Goal: Find specific page/section: Find specific page/section

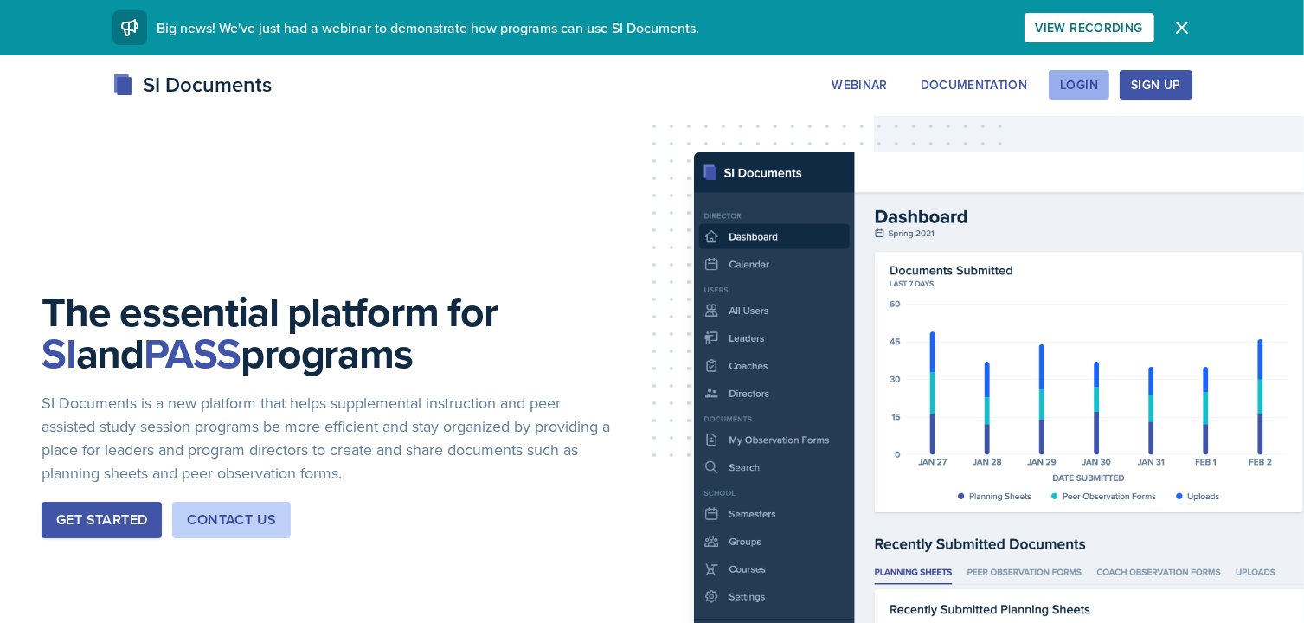
click at [1078, 87] on div "Login" at bounding box center [1079, 85] width 38 height 14
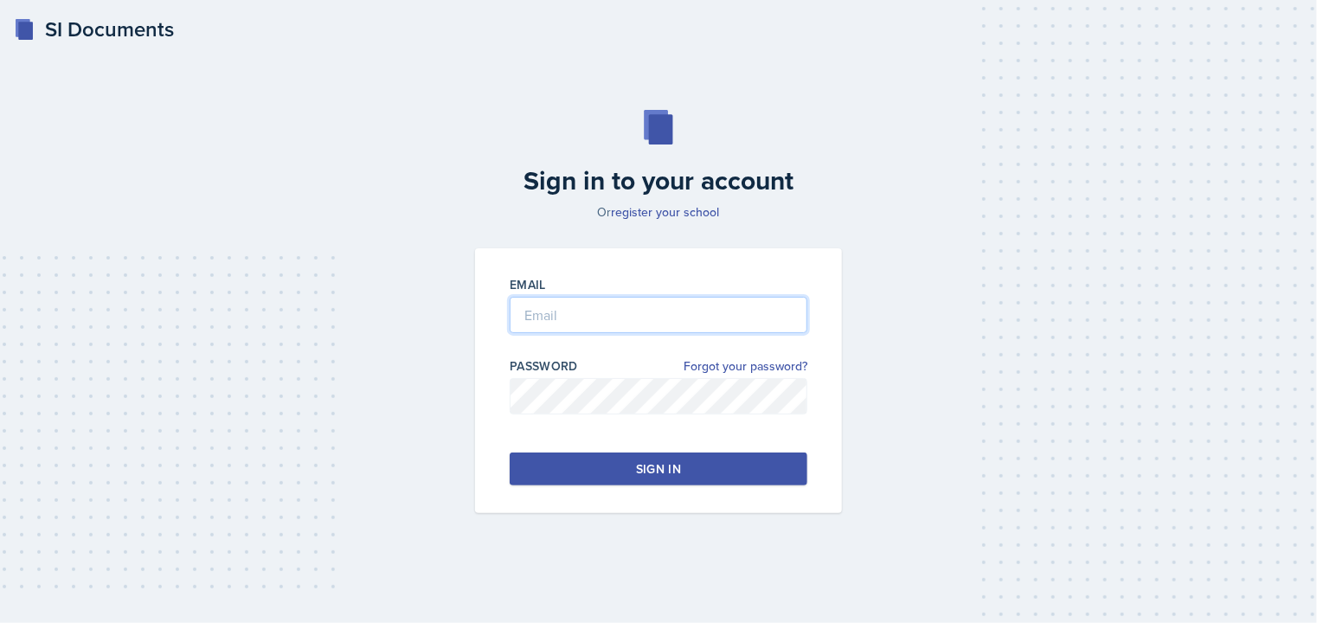
type input "[EMAIL_ADDRESS][DOMAIN_NAME]"
click at [662, 458] on button "Sign in" at bounding box center [659, 469] width 298 height 33
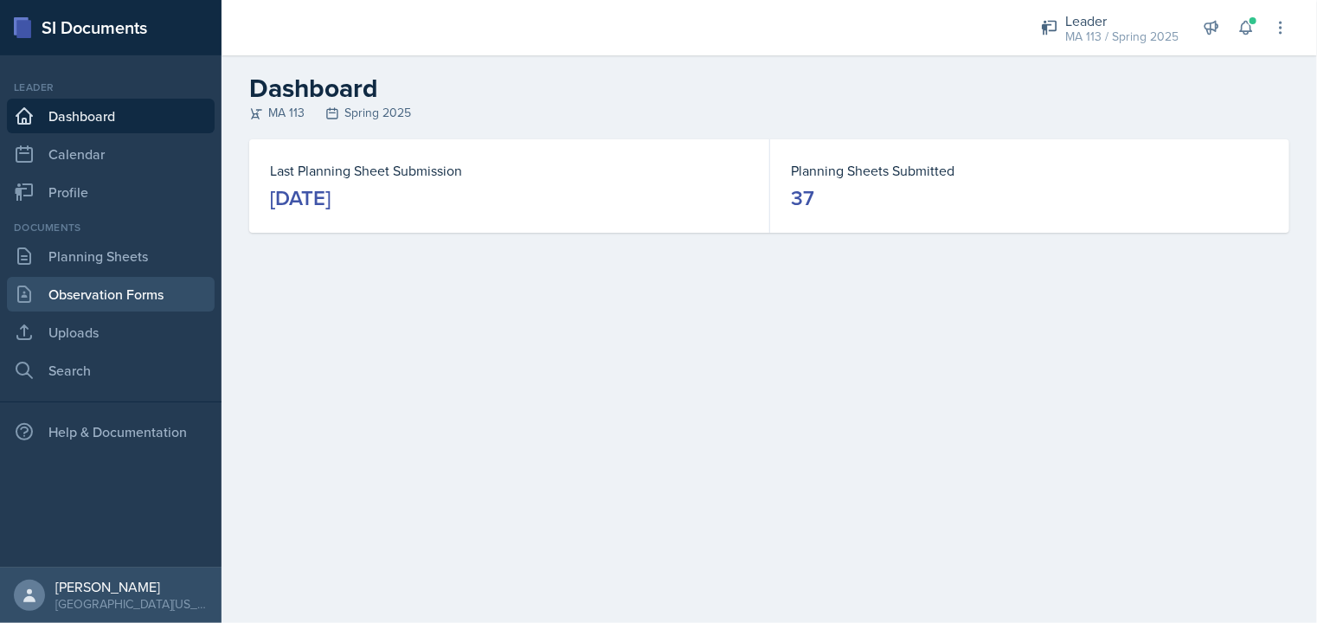
click at [68, 294] on link "Observation Forms" at bounding box center [111, 294] width 208 height 35
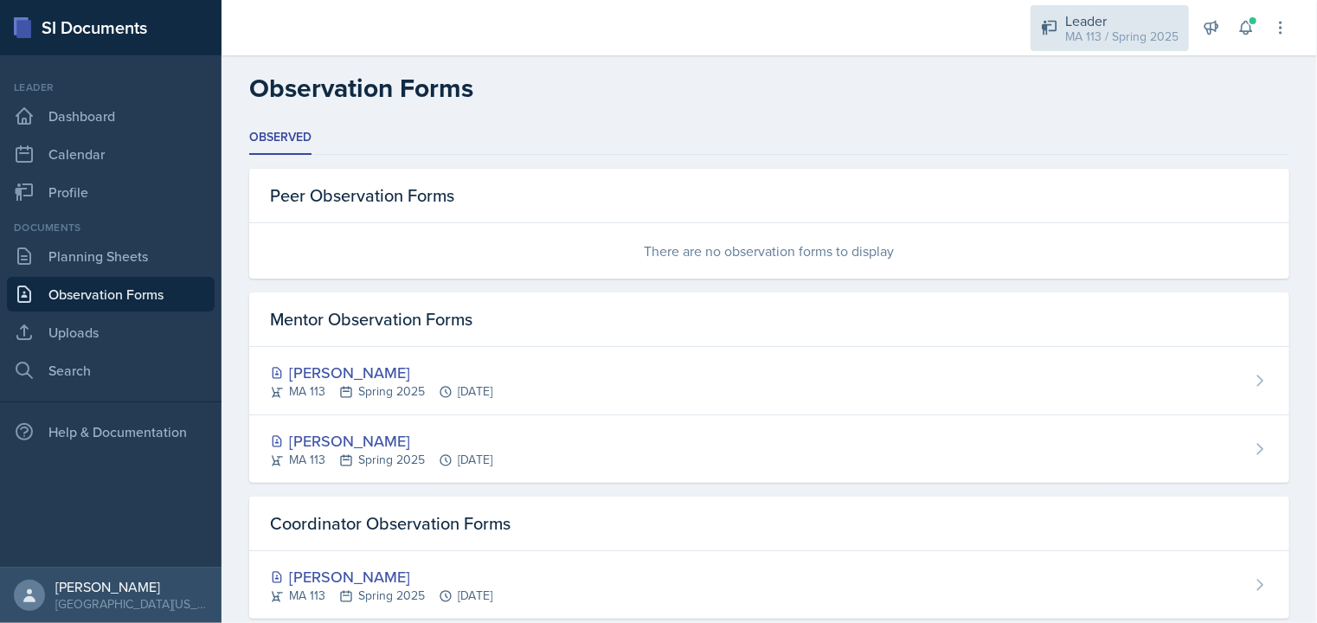
click at [1118, 30] on div "MA 113 / Spring 2025" at bounding box center [1121, 37] width 113 height 18
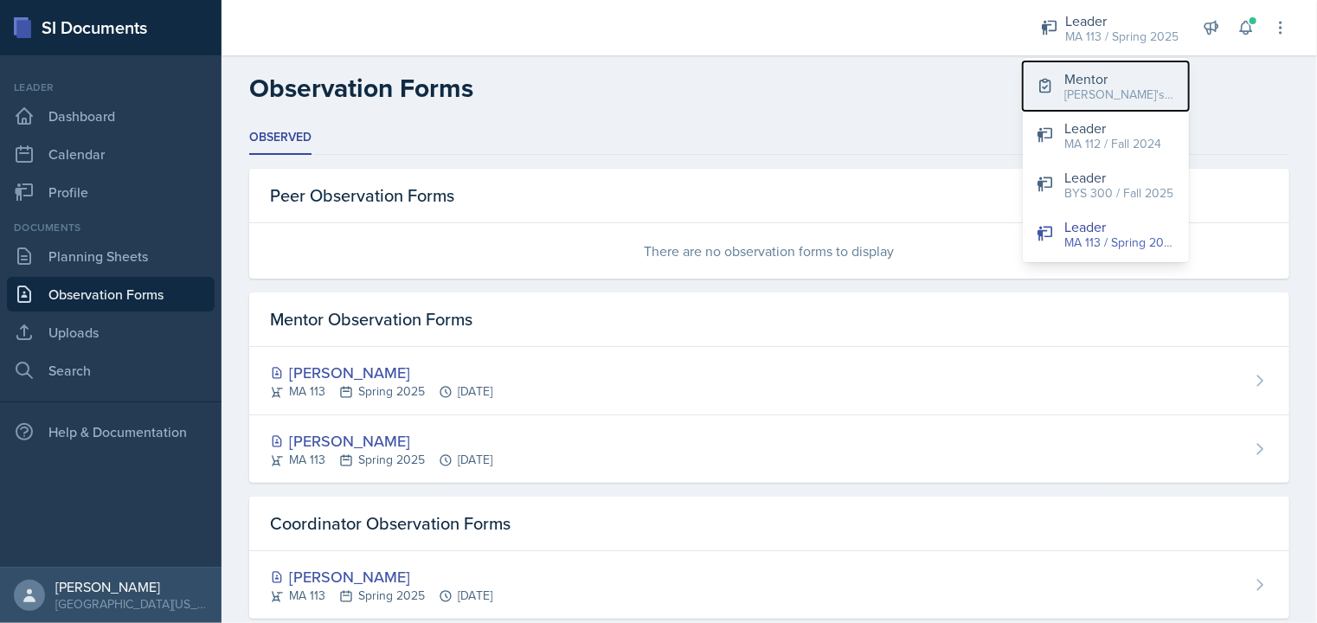
click at [1077, 86] on div "[PERSON_NAME]'s Group / Fall 2025" at bounding box center [1119, 95] width 111 height 18
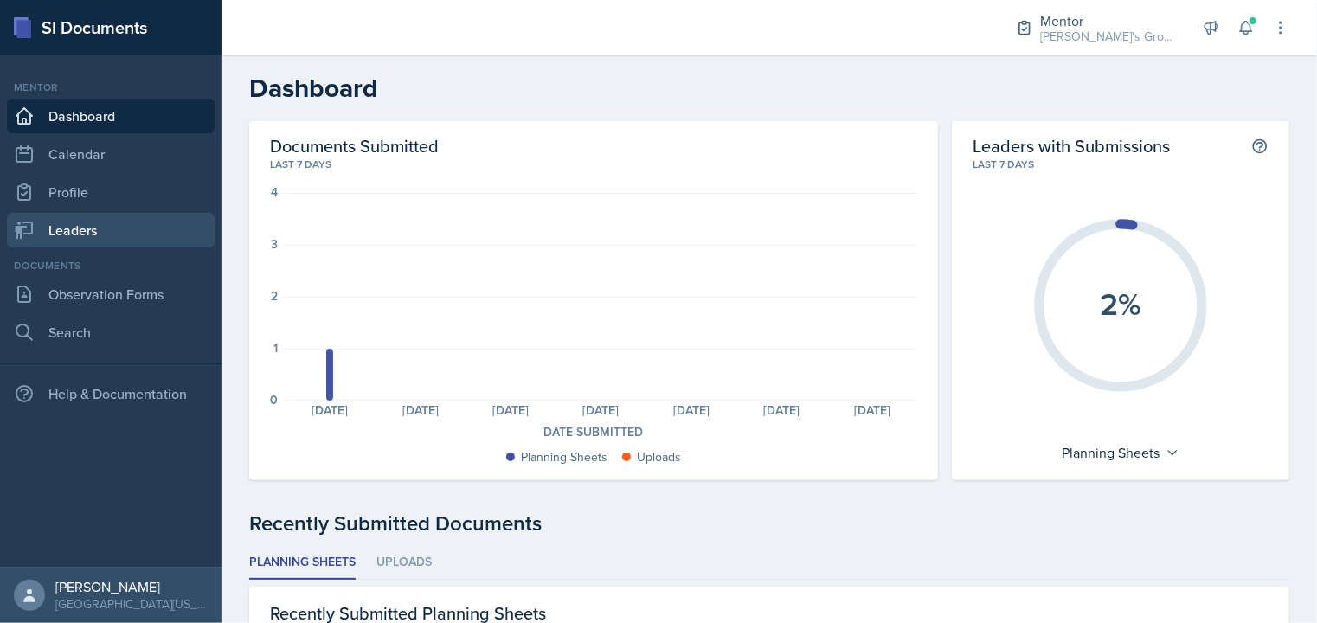
click at [124, 224] on link "Leaders" at bounding box center [111, 230] width 208 height 35
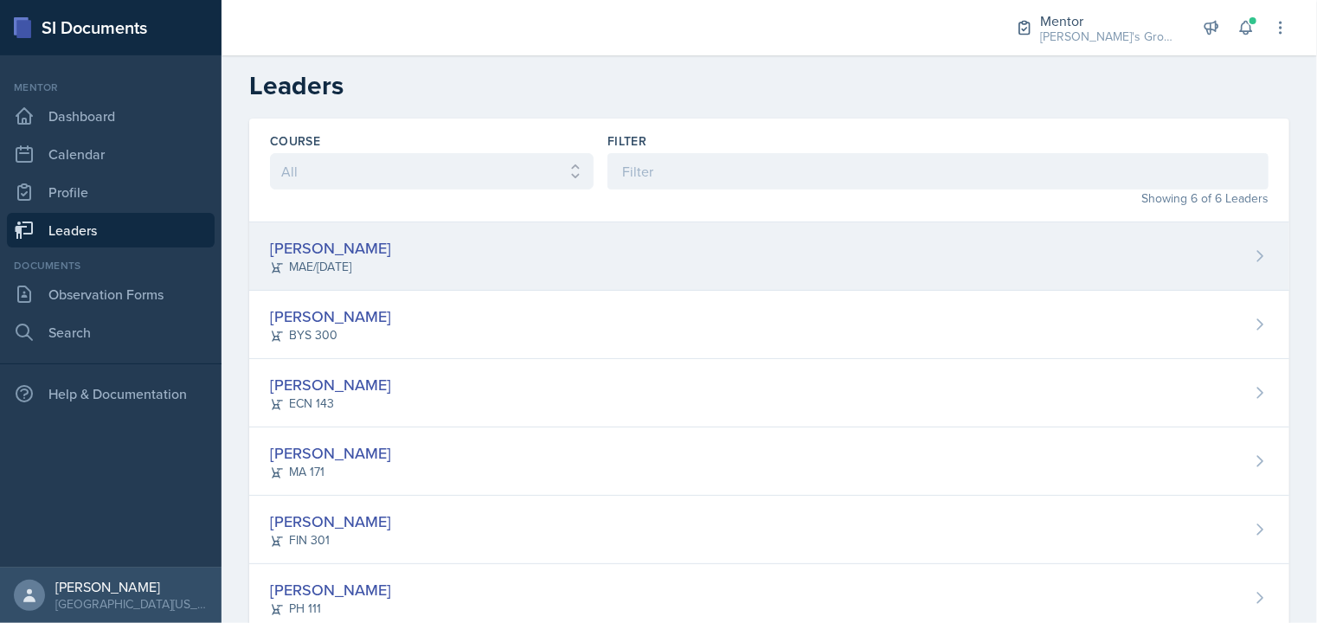
scroll to position [3, 0]
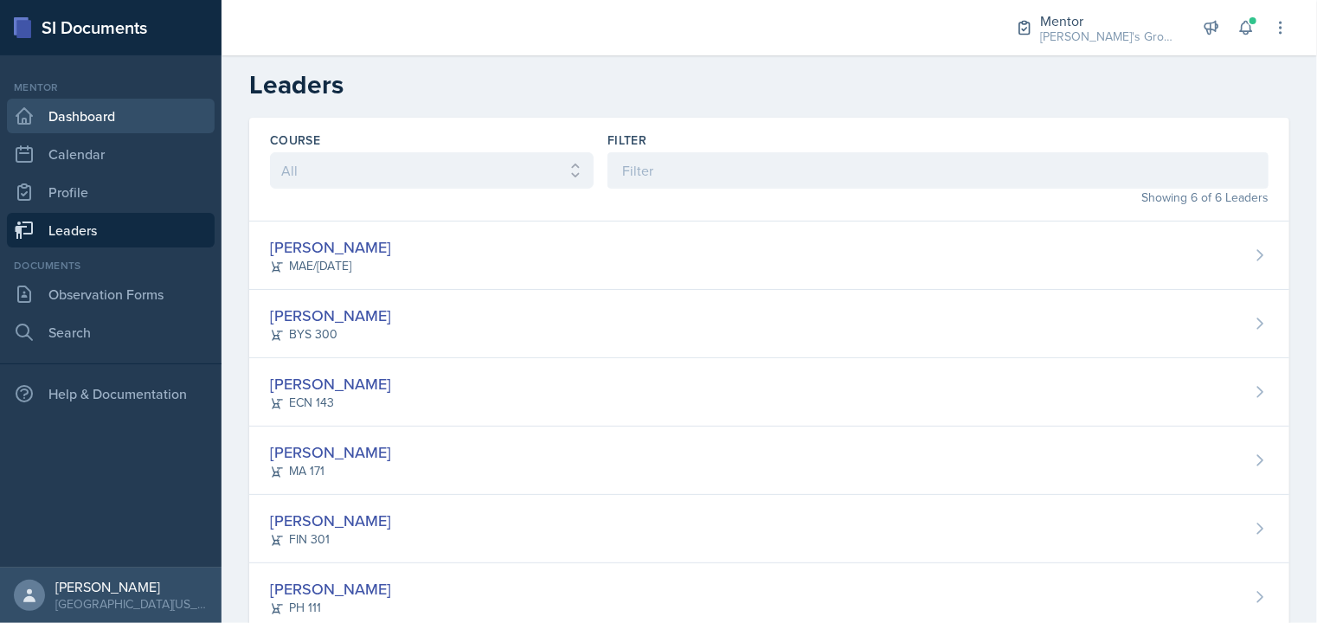
click at [28, 109] on icon at bounding box center [24, 116] width 21 height 21
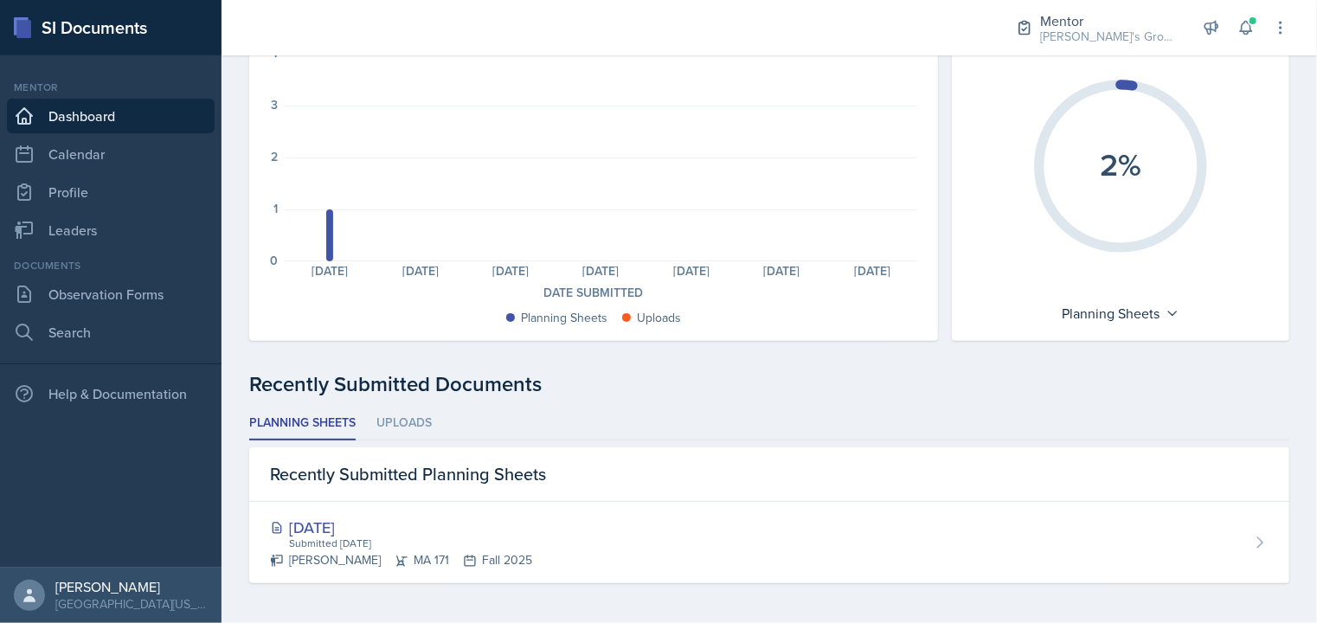
scroll to position [138, 0]
click at [94, 293] on link "Observation Forms" at bounding box center [111, 294] width 208 height 35
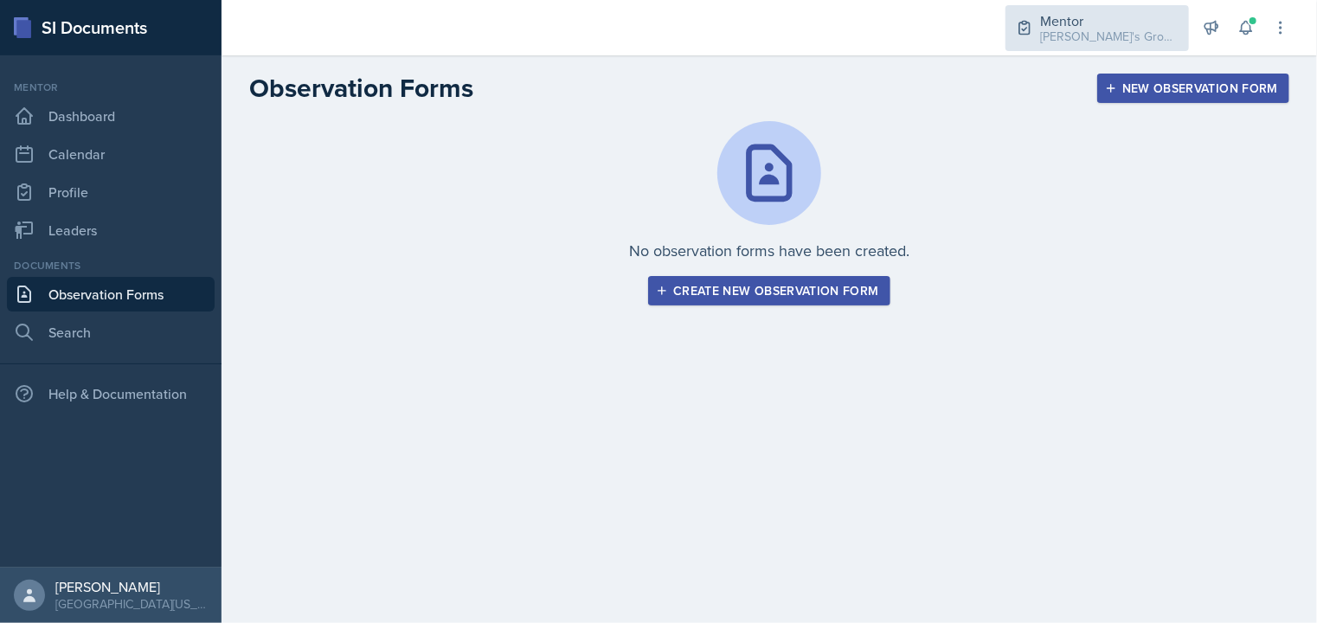
click at [1078, 22] on div "Mentor" at bounding box center [1109, 20] width 138 height 21
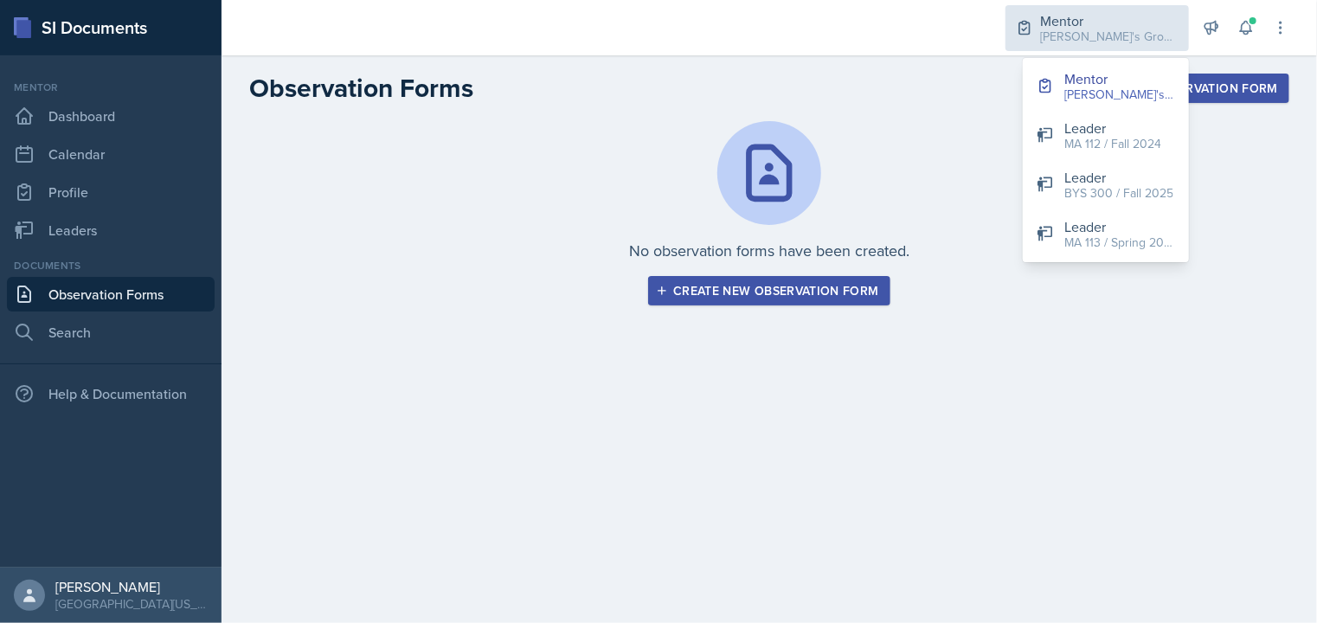
click at [1074, 22] on div "Mentor" at bounding box center [1109, 20] width 138 height 21
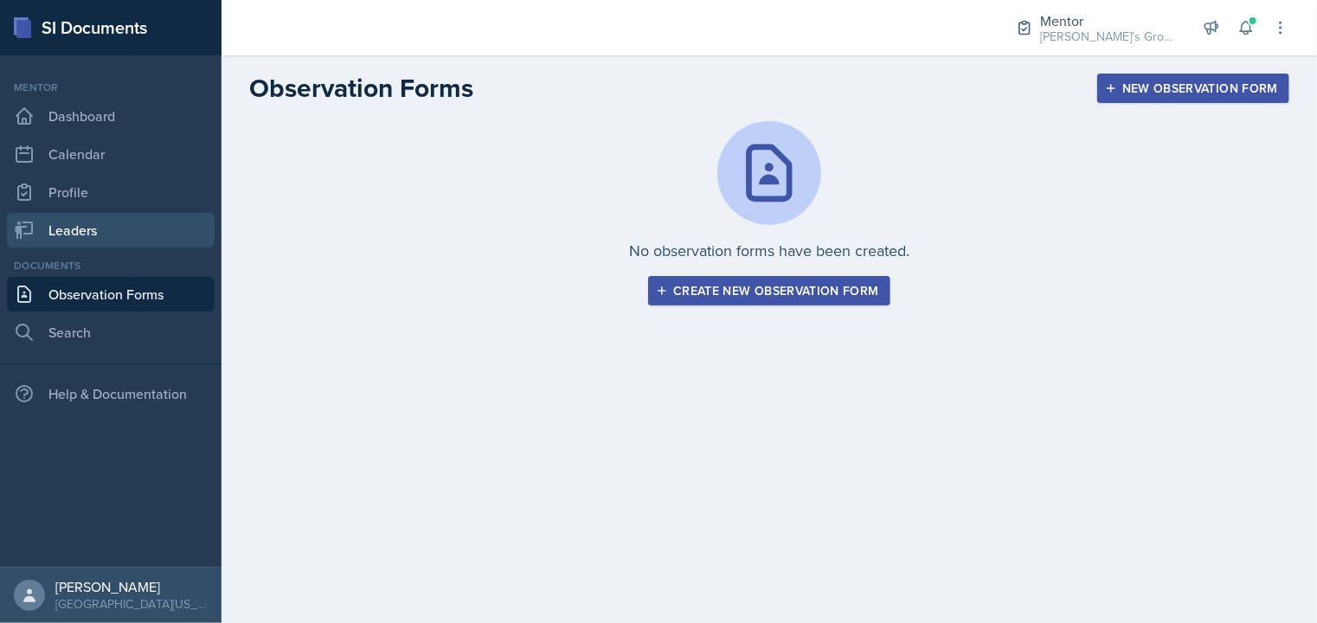
click at [104, 237] on link "Leaders" at bounding box center [111, 230] width 208 height 35
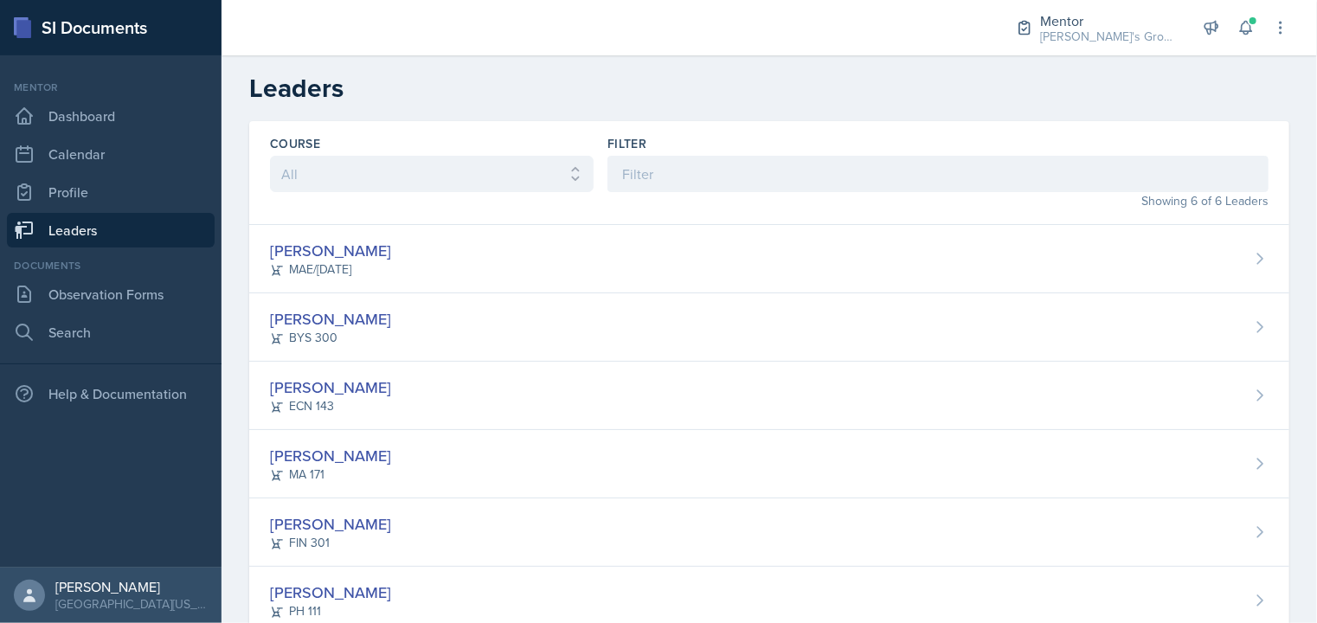
scroll to position [51, 0]
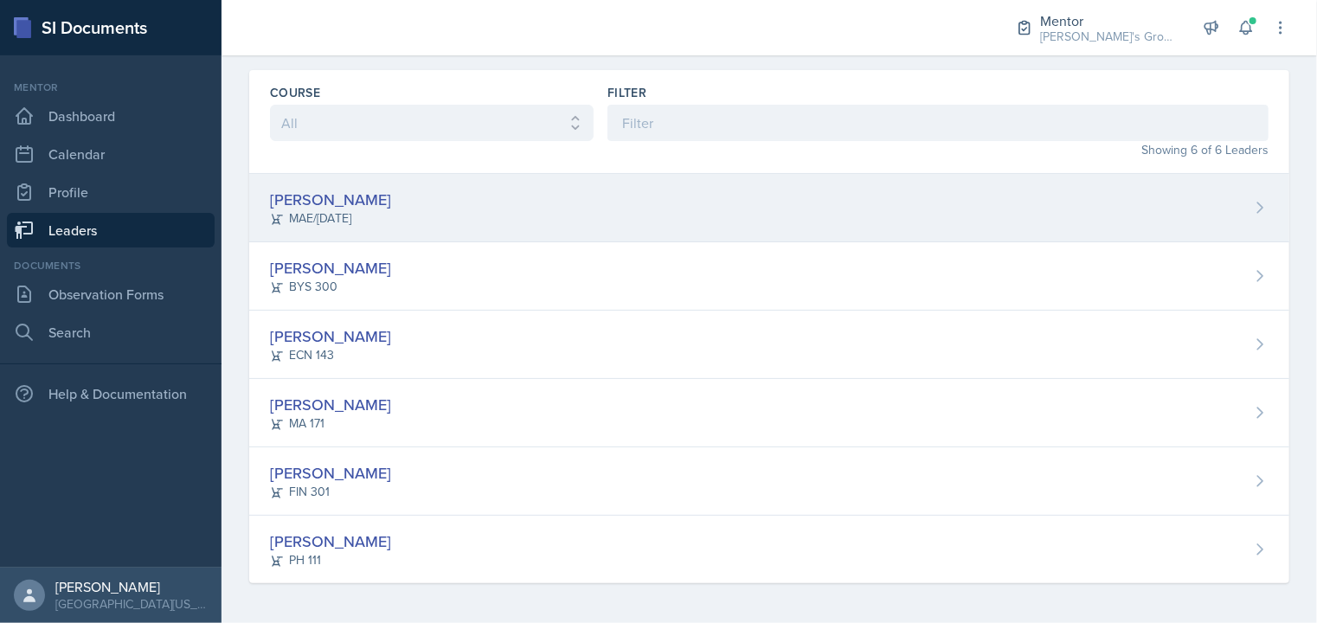
click at [553, 192] on div "[PERSON_NAME] MAE/[DATE]" at bounding box center [769, 208] width 1040 height 68
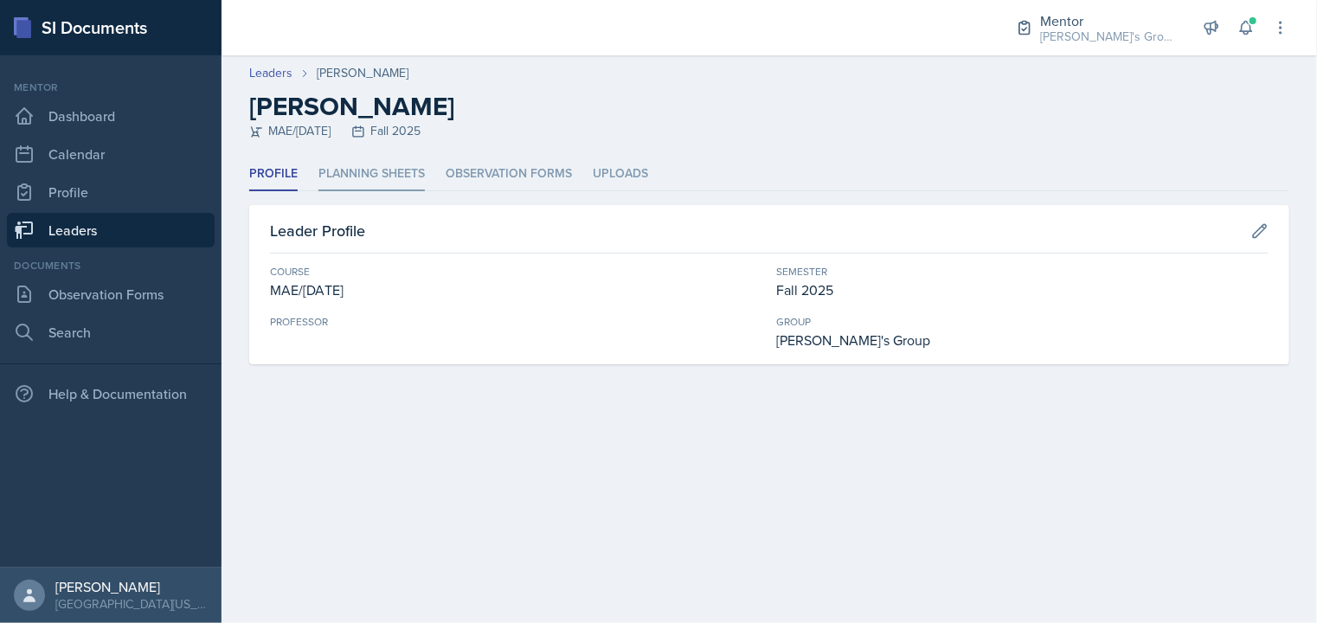
click at [381, 177] on li "Planning Sheets" at bounding box center [371, 175] width 106 height 34
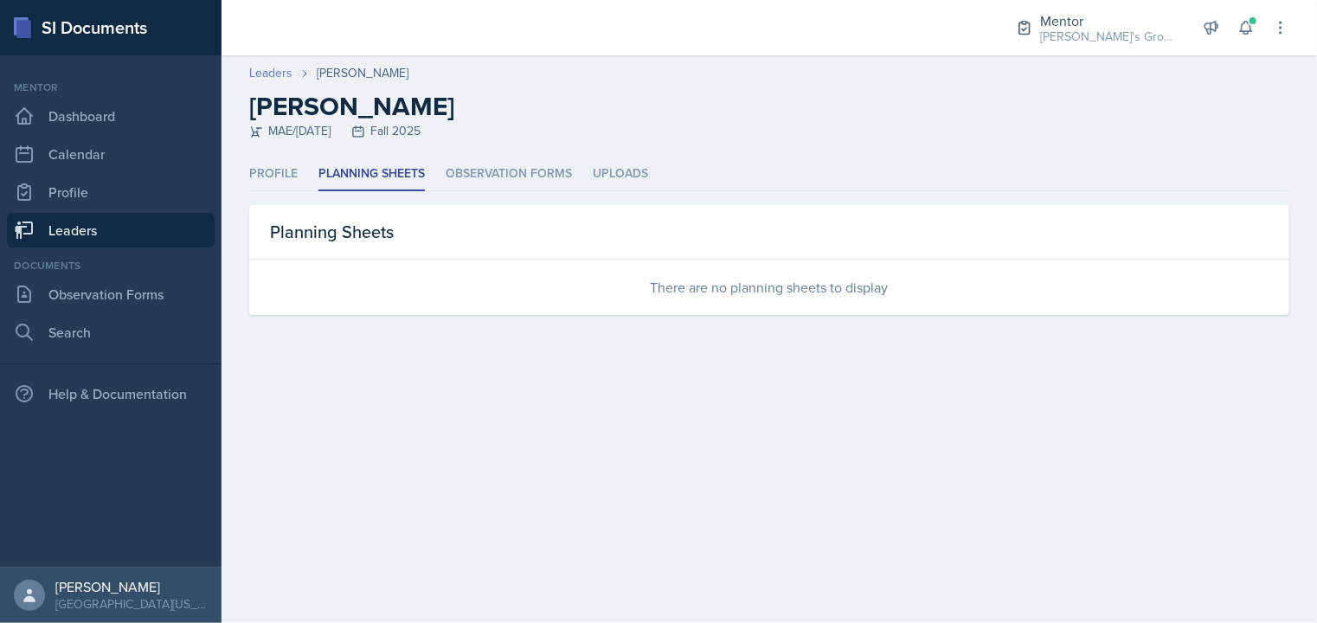
click at [278, 72] on link "Leaders" at bounding box center [270, 73] width 43 height 18
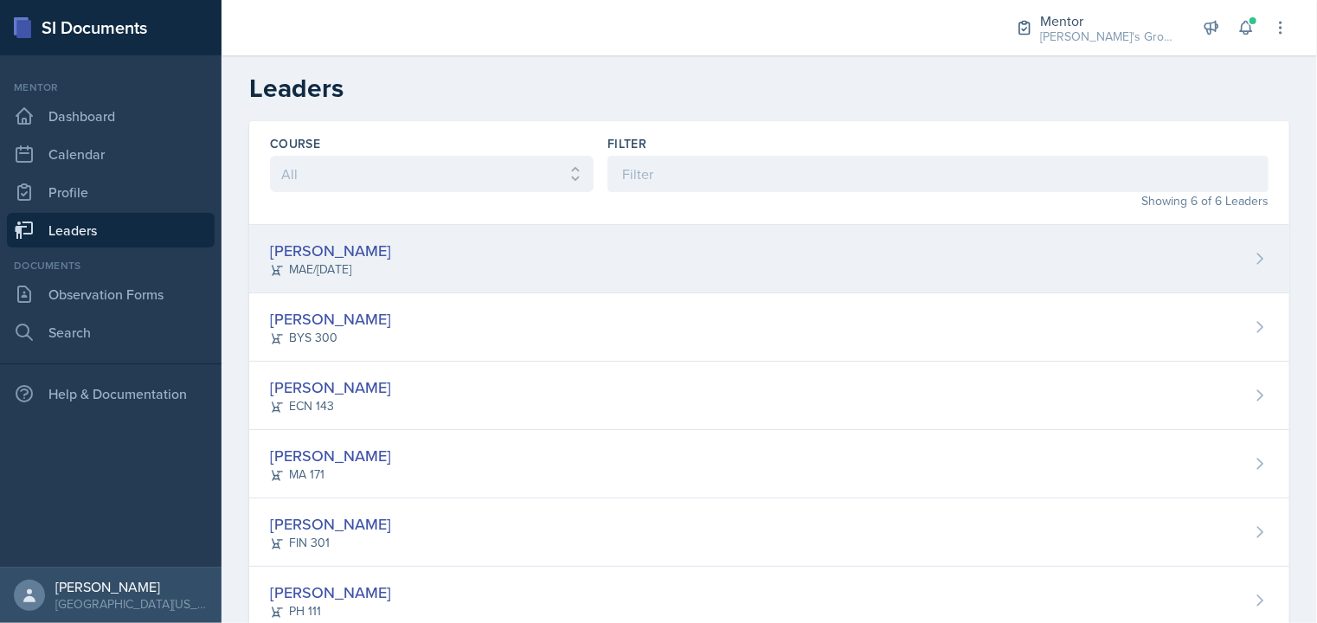
click at [461, 262] on div "[PERSON_NAME] MAE/[DATE]" at bounding box center [769, 259] width 1040 height 68
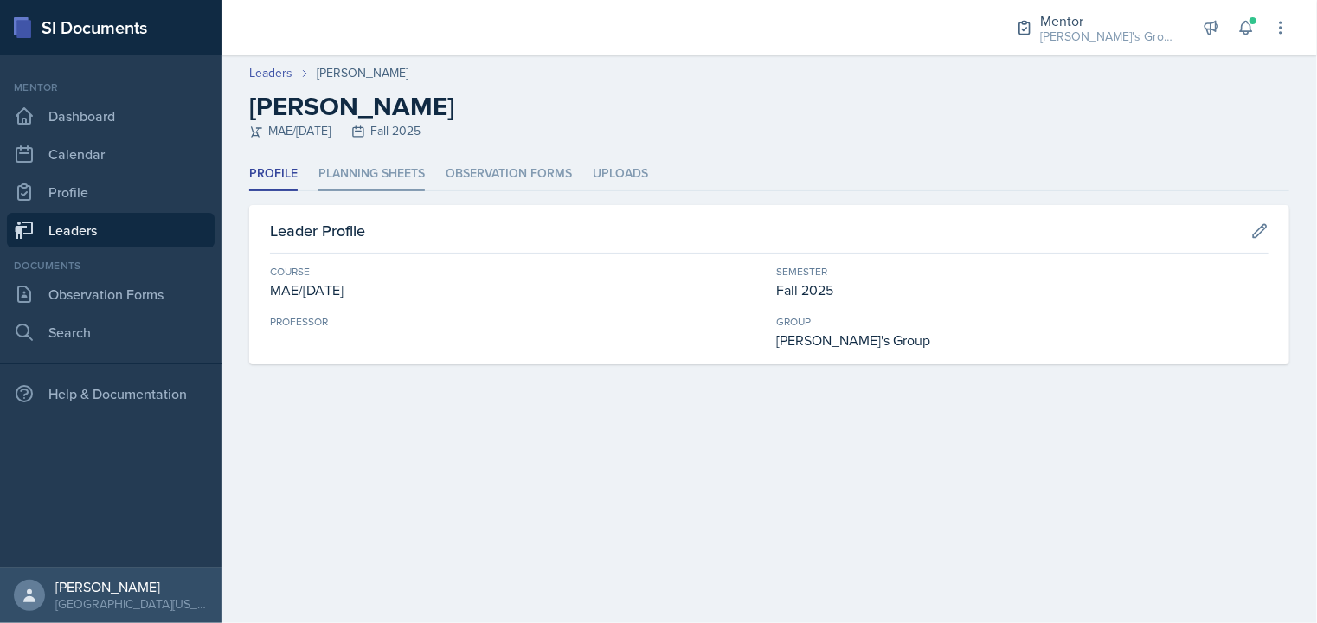
click at [364, 169] on li "Planning Sheets" at bounding box center [371, 175] width 106 height 34
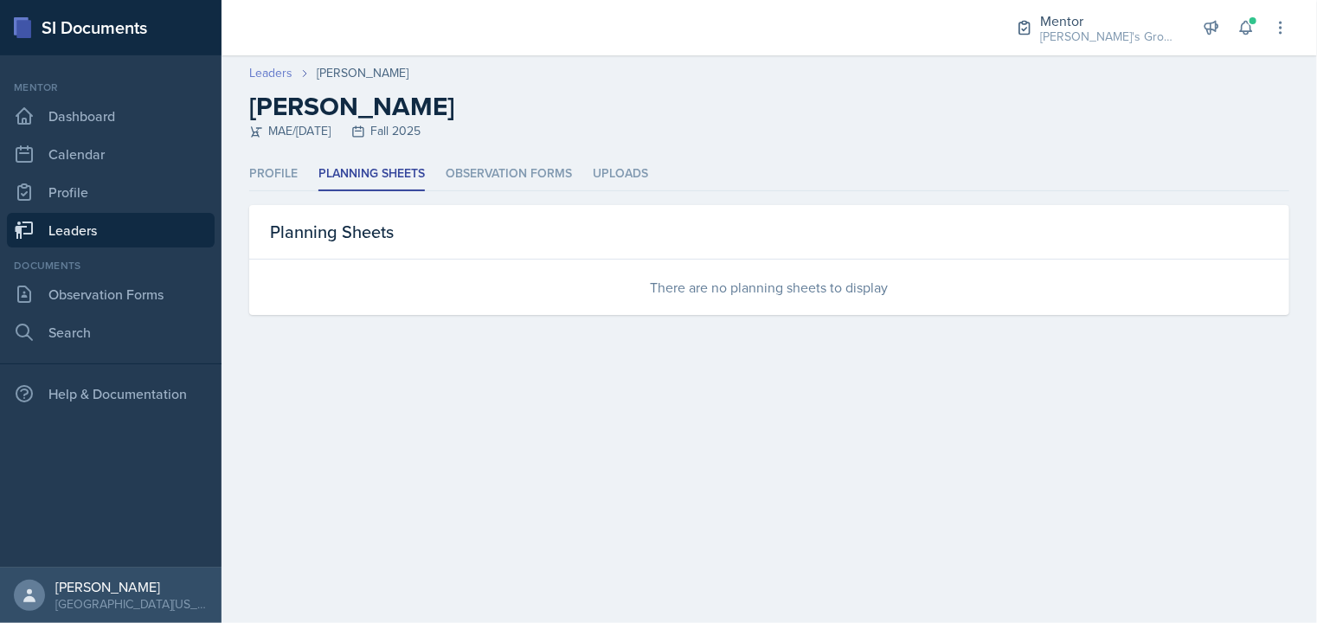
click at [284, 80] on link "Leaders" at bounding box center [270, 73] width 43 height 18
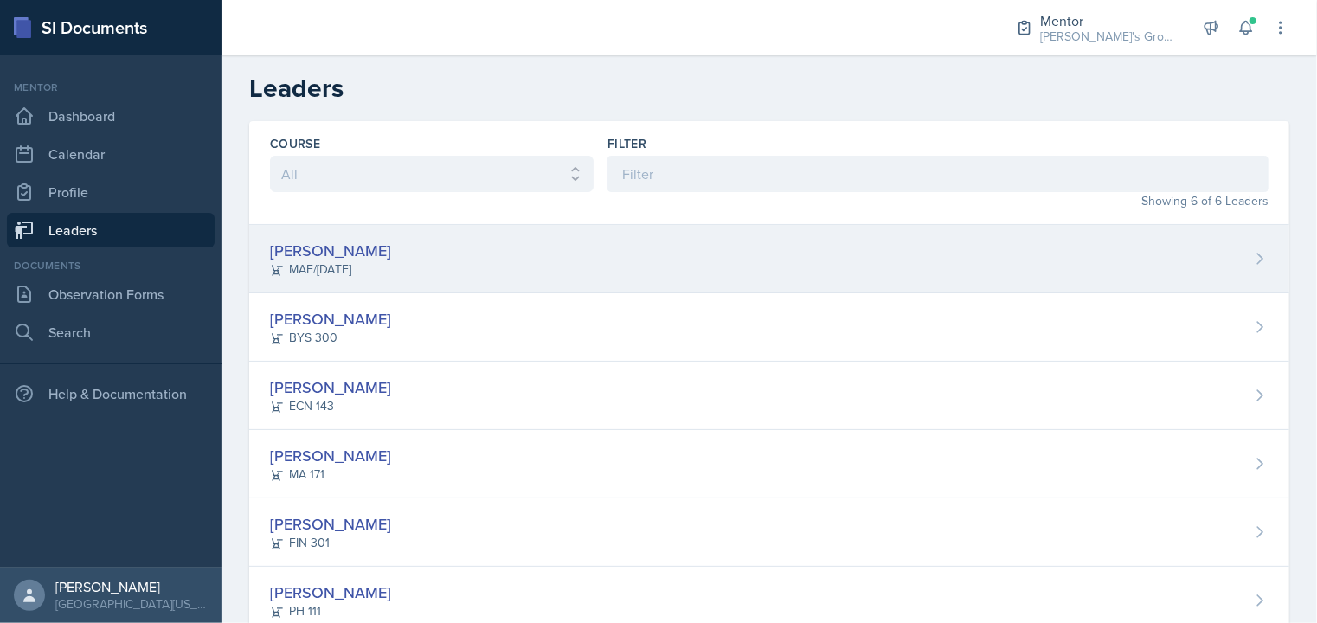
scroll to position [51, 0]
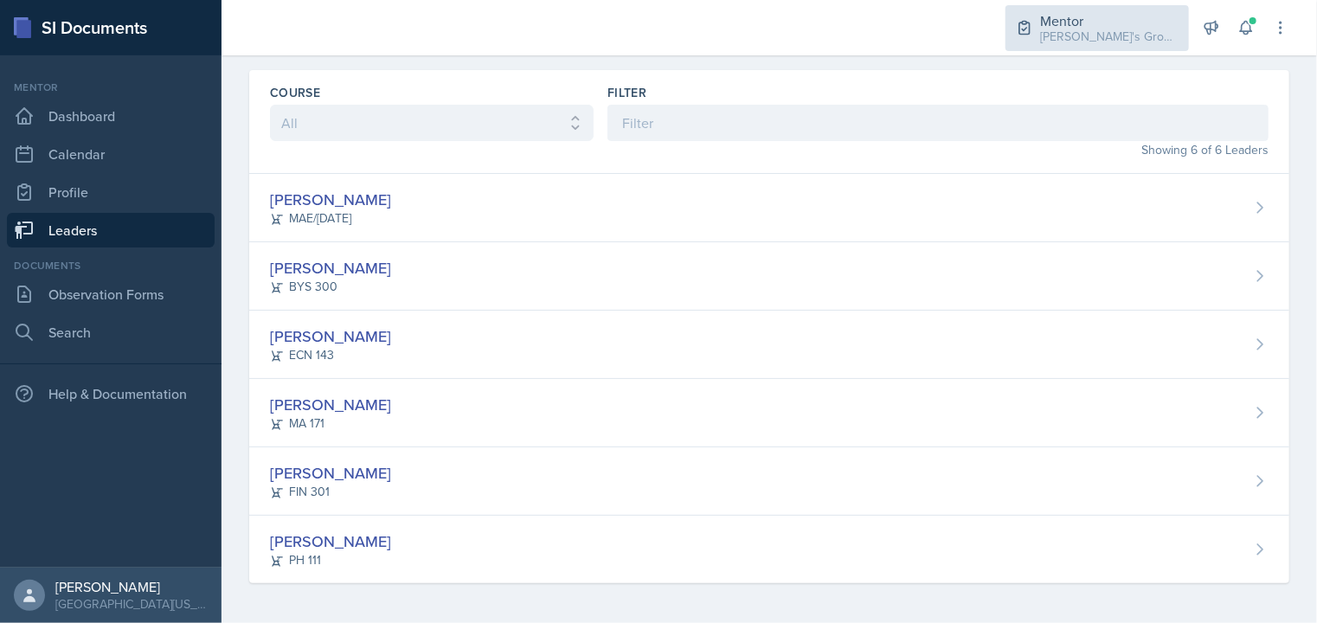
click at [1066, 28] on div "[PERSON_NAME]'s Group / Fall 2025" at bounding box center [1109, 37] width 138 height 18
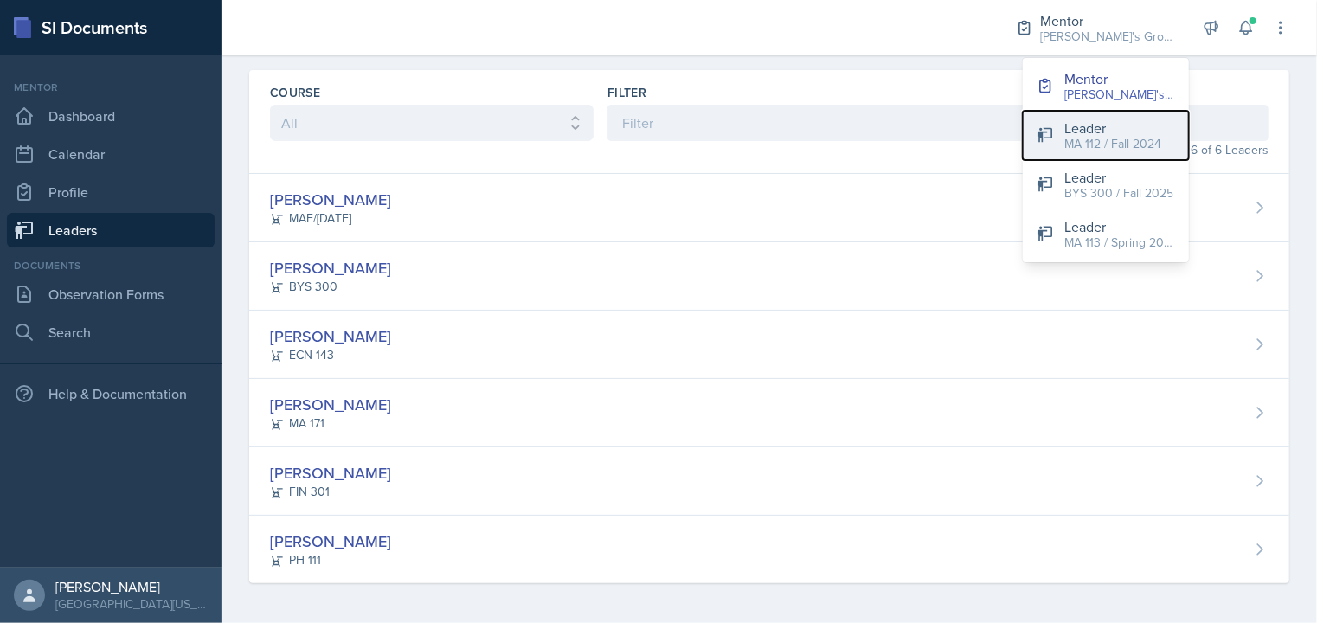
click at [1067, 132] on div "Leader" at bounding box center [1112, 128] width 97 height 21
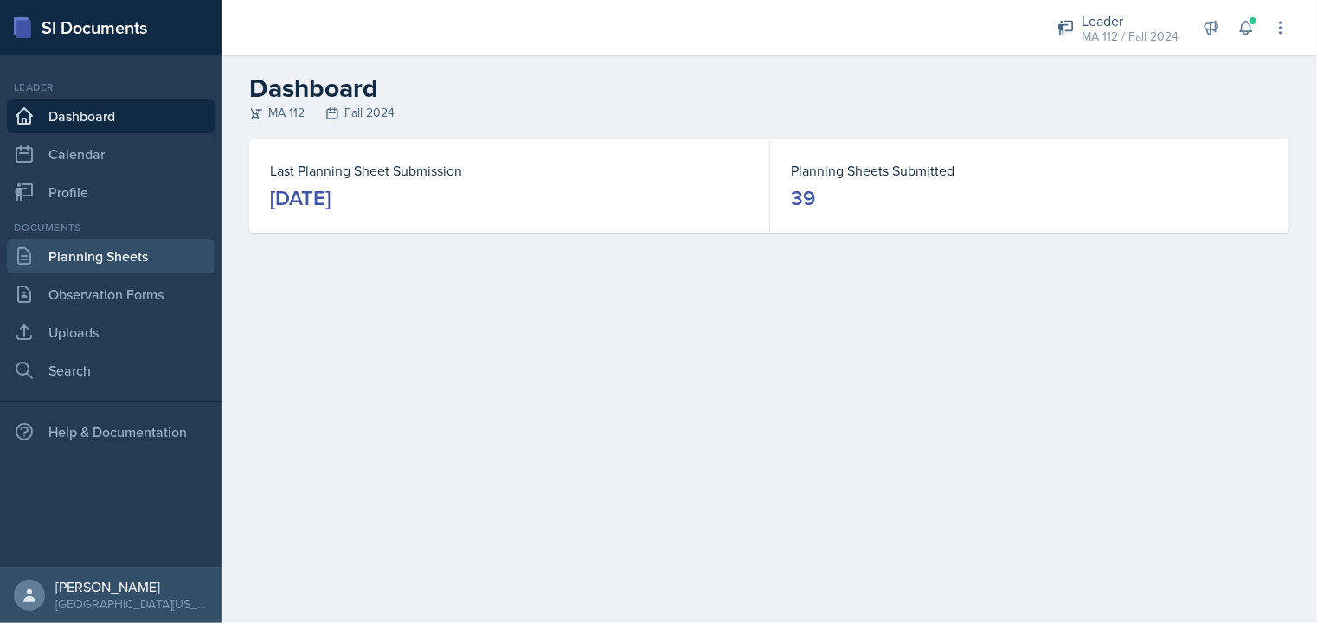
click at [77, 254] on link "Planning Sheets" at bounding box center [111, 256] width 208 height 35
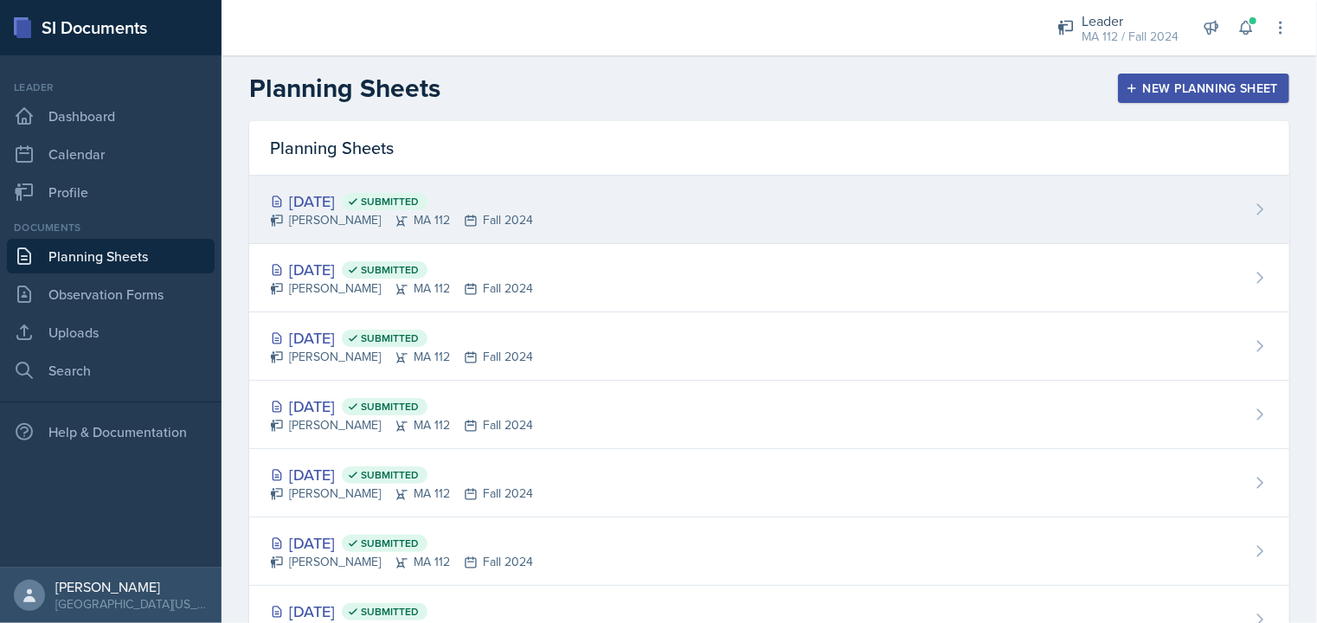
click at [411, 223] on div "[PERSON_NAME] MA 112 Fall 2024" at bounding box center [401, 220] width 263 height 18
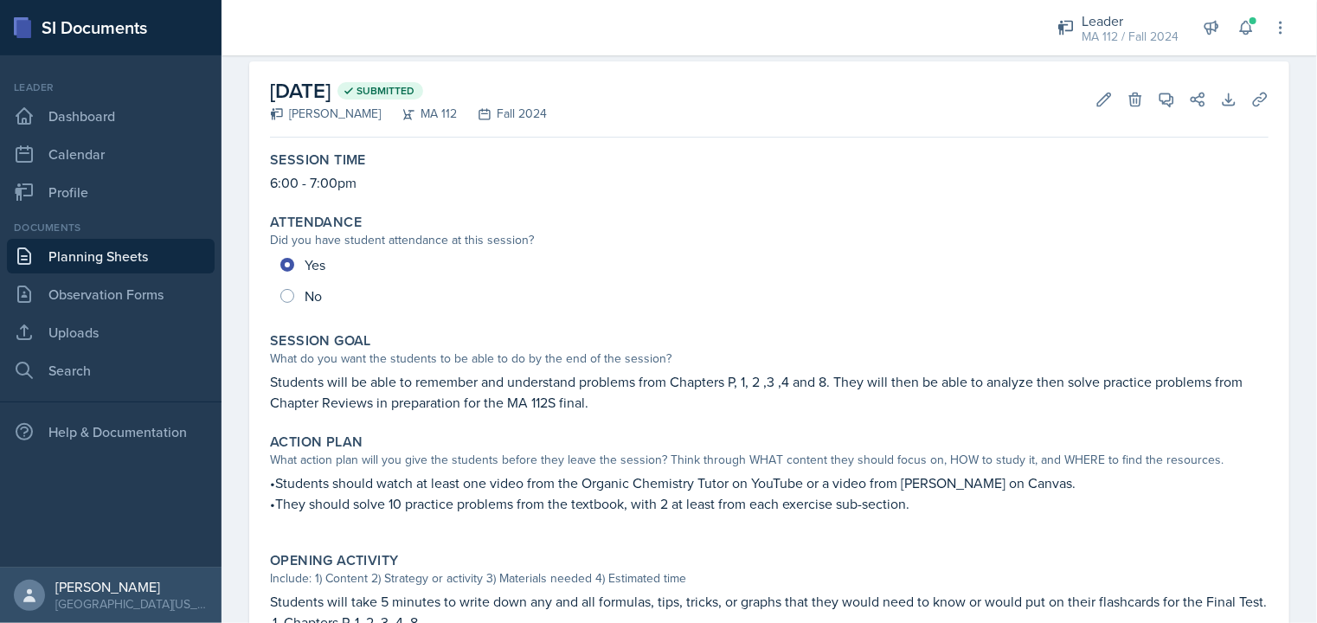
scroll to position [73, 0]
click at [1117, 33] on div "MA 112 / Fall 2024" at bounding box center [1130, 37] width 97 height 18
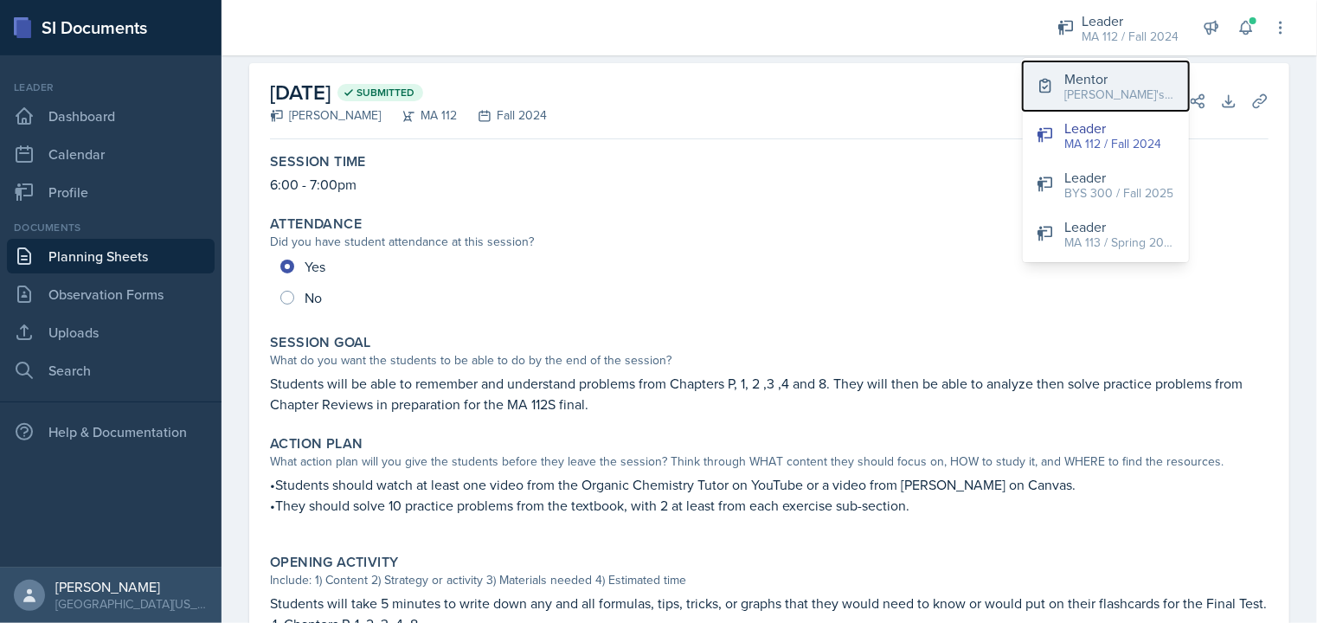
click at [1045, 96] on button "Mentor [PERSON_NAME]'s Group / Fall 2025" at bounding box center [1106, 85] width 166 height 49
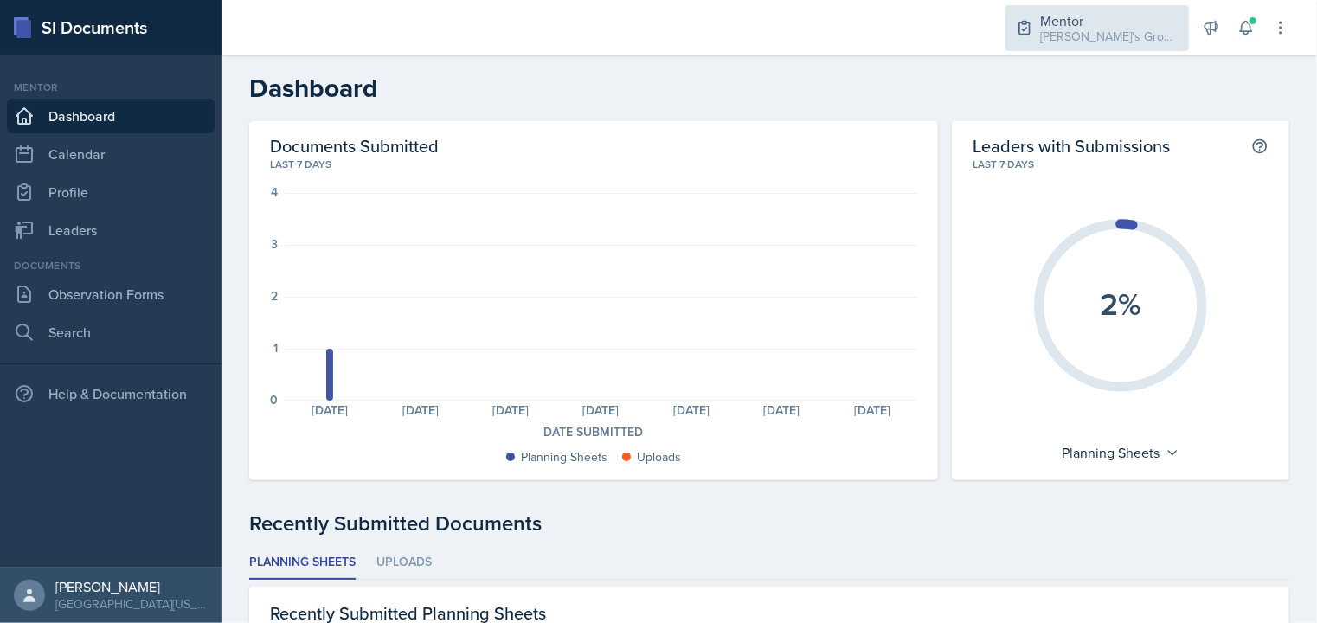
click at [1095, 23] on div "Mentor" at bounding box center [1109, 20] width 138 height 21
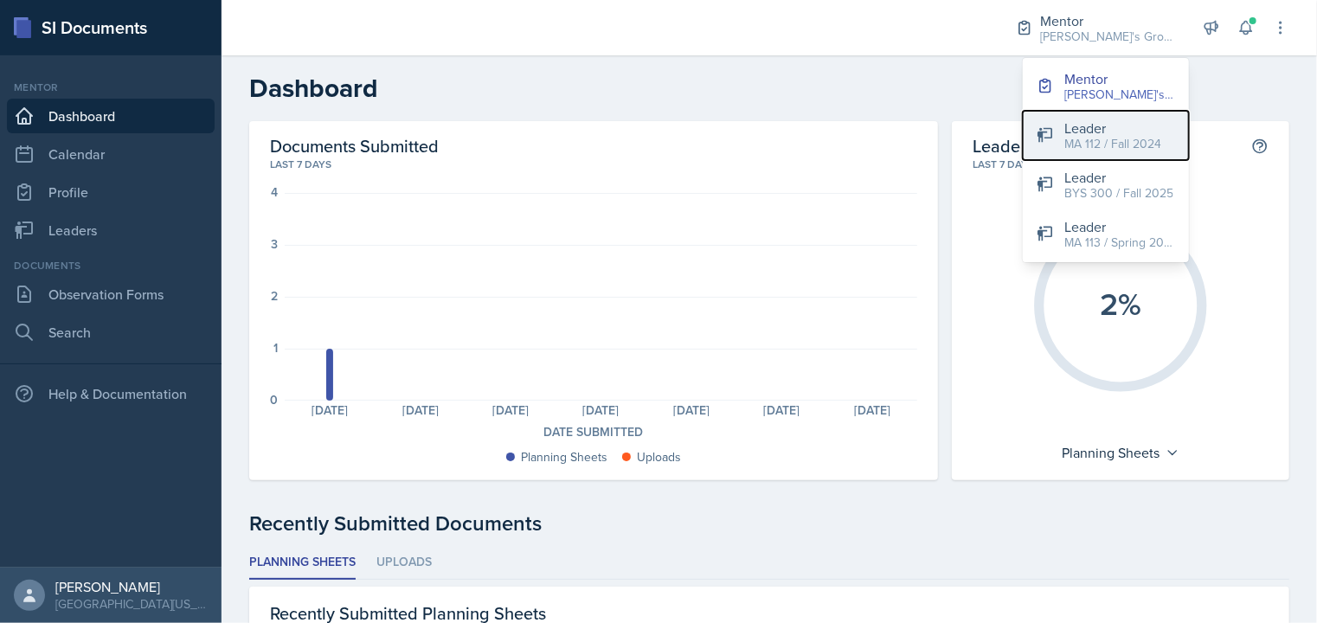
click at [1080, 124] on div "Leader" at bounding box center [1112, 128] width 97 height 21
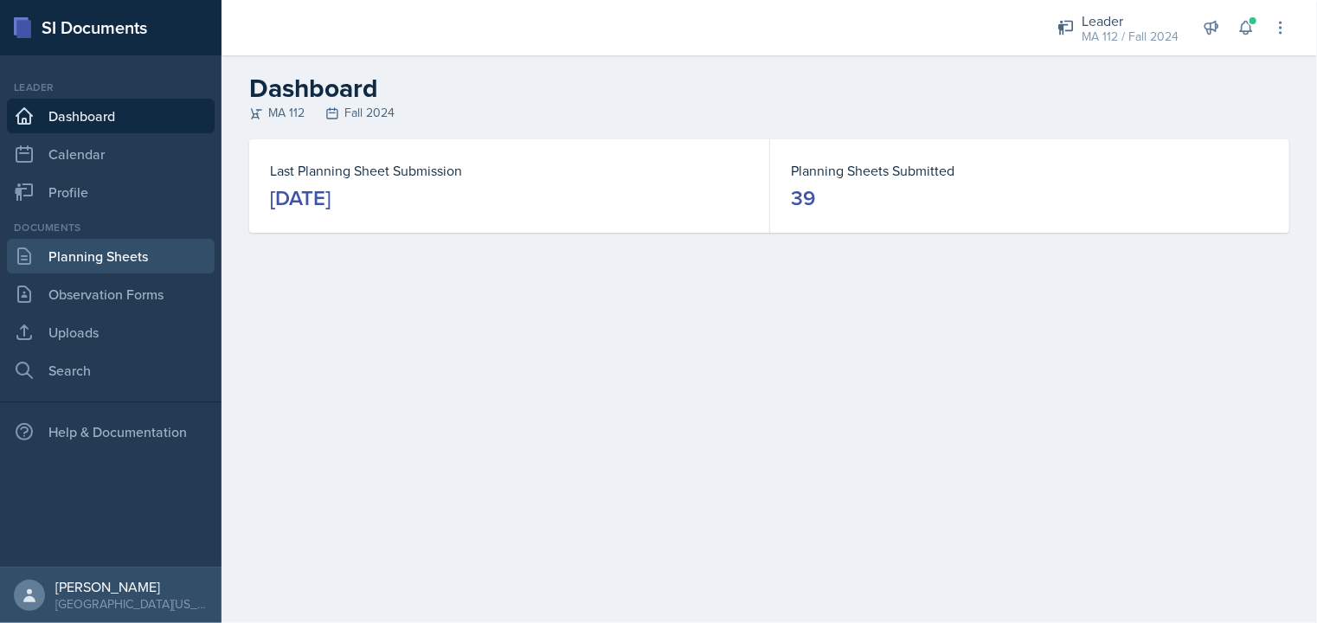
click at [132, 262] on link "Planning Sheets" at bounding box center [111, 256] width 208 height 35
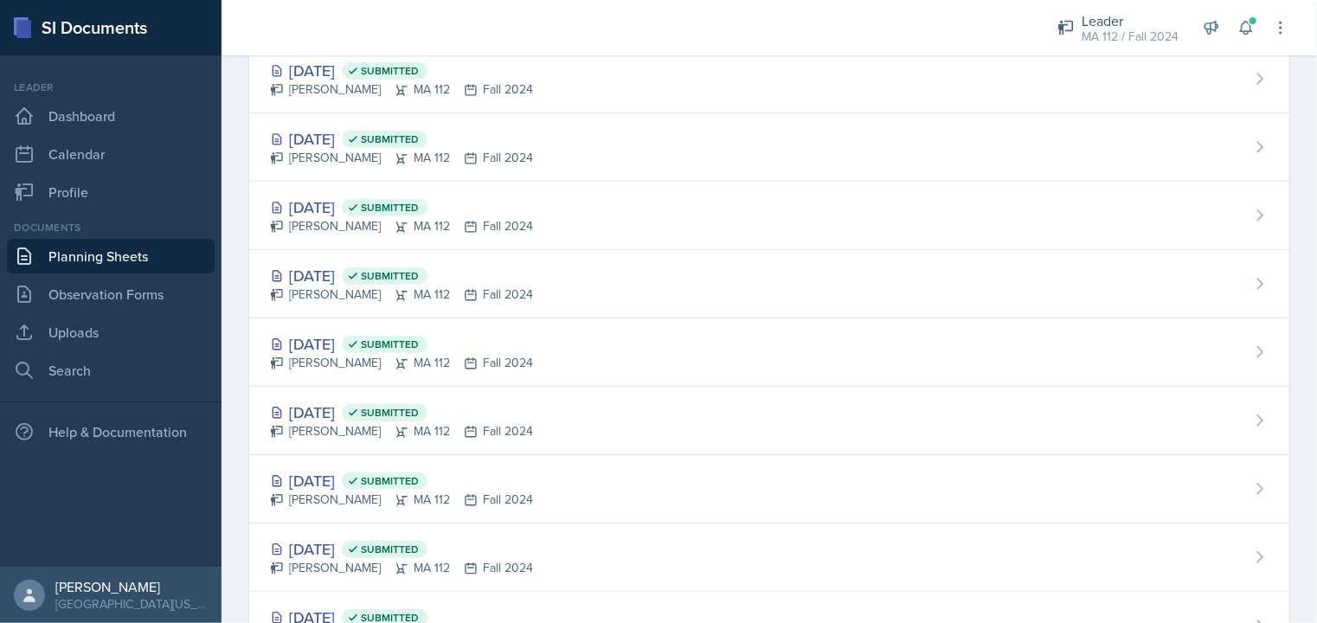
scroll to position [471, 0]
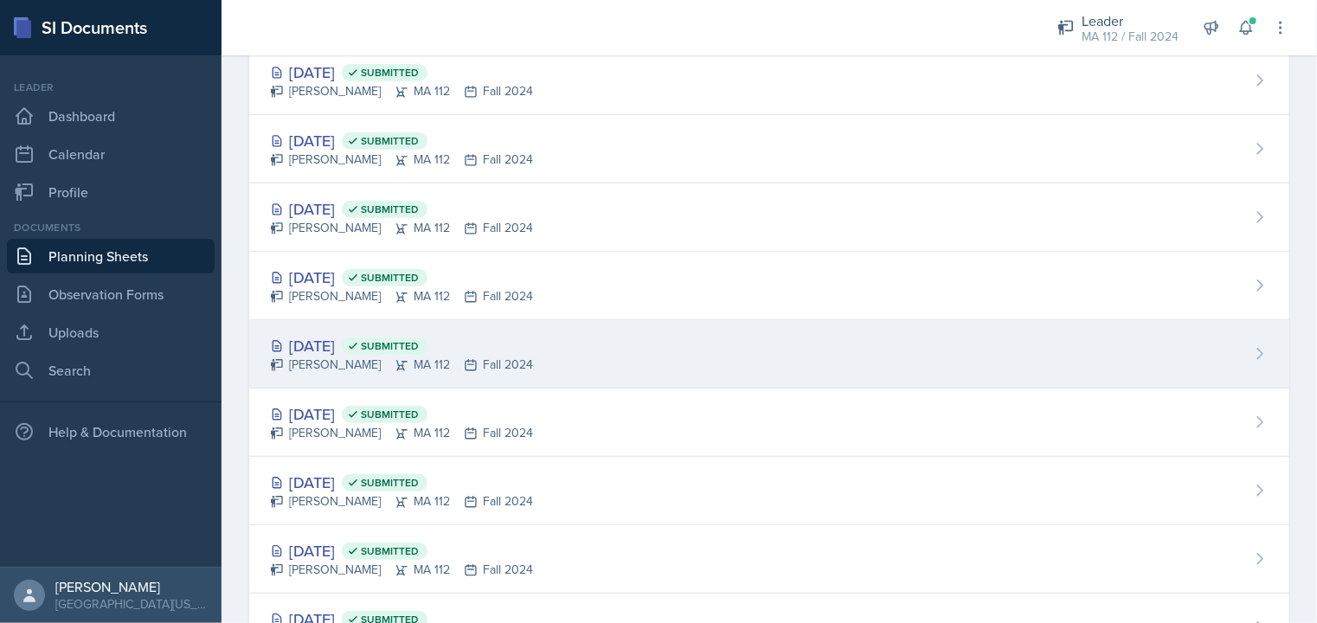
click at [563, 322] on div "[DATE] Submitted [PERSON_NAME] MA 112 Fall 2024" at bounding box center [769, 354] width 1040 height 68
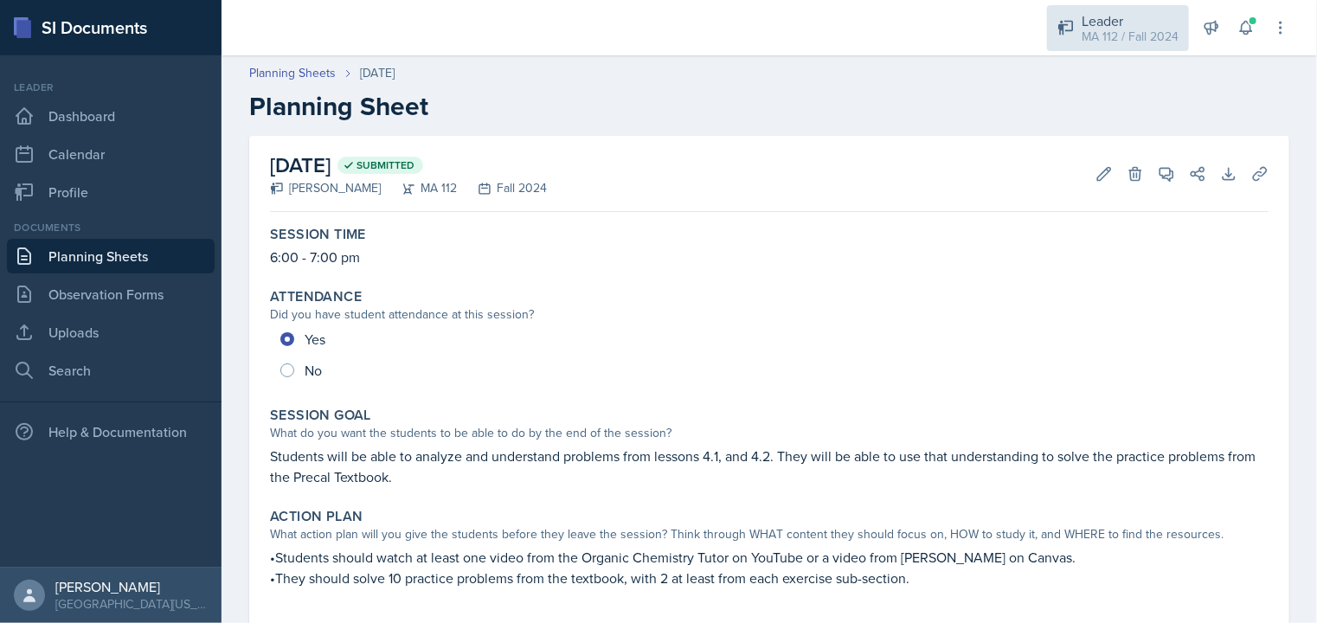
click at [1107, 42] on div "MA 112 / Fall 2024" at bounding box center [1130, 37] width 97 height 18
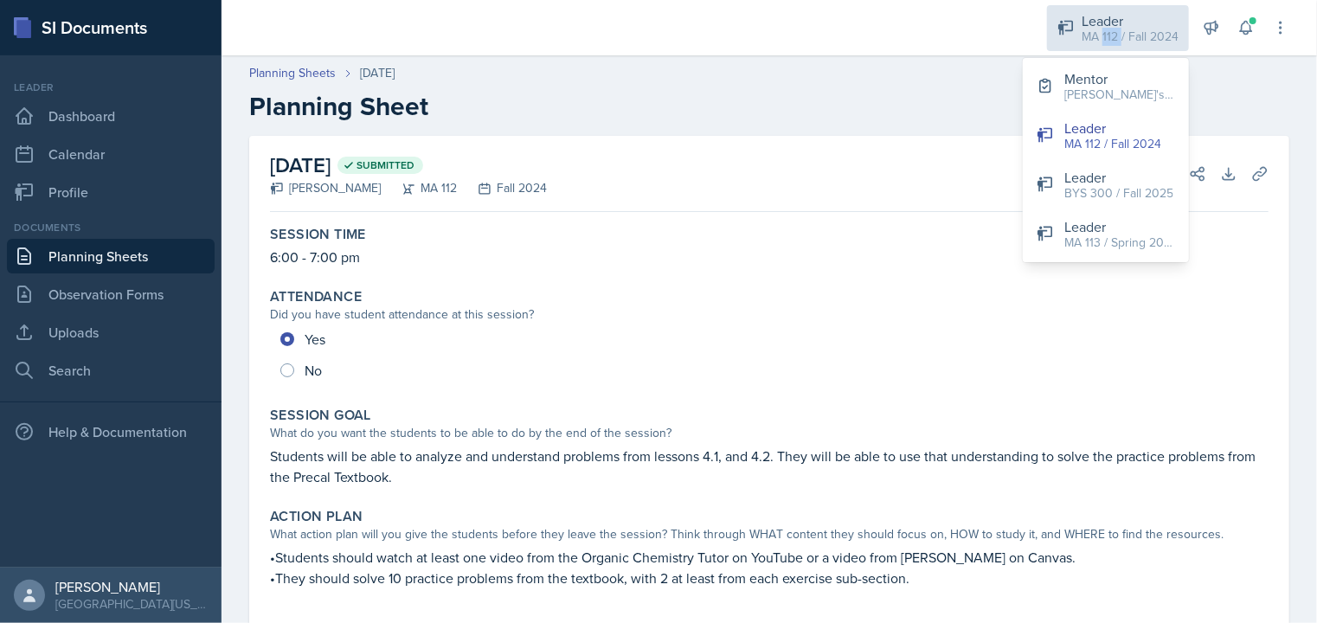
click at [1107, 42] on div "MA 112 / Fall 2024" at bounding box center [1130, 37] width 97 height 18
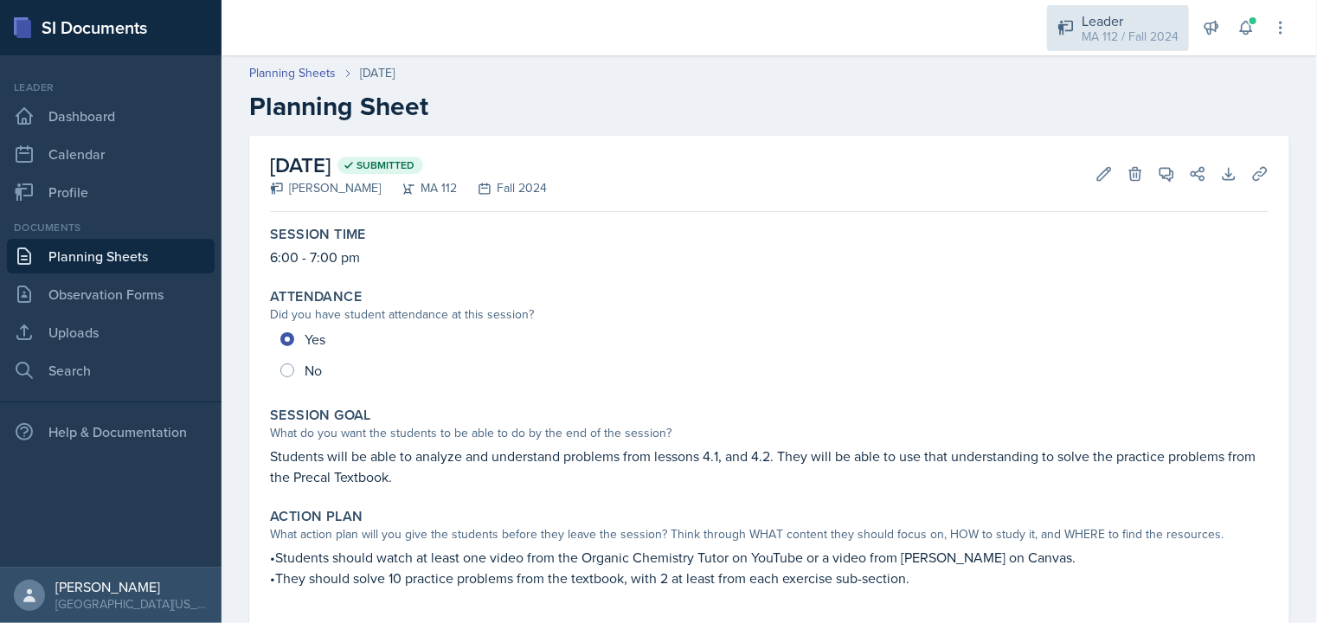
drag, startPoint x: 1107, startPoint y: 42, endPoint x: 1084, endPoint y: 40, distance: 23.5
click at [1084, 40] on div "MA 112 / Fall 2024" at bounding box center [1130, 37] width 97 height 18
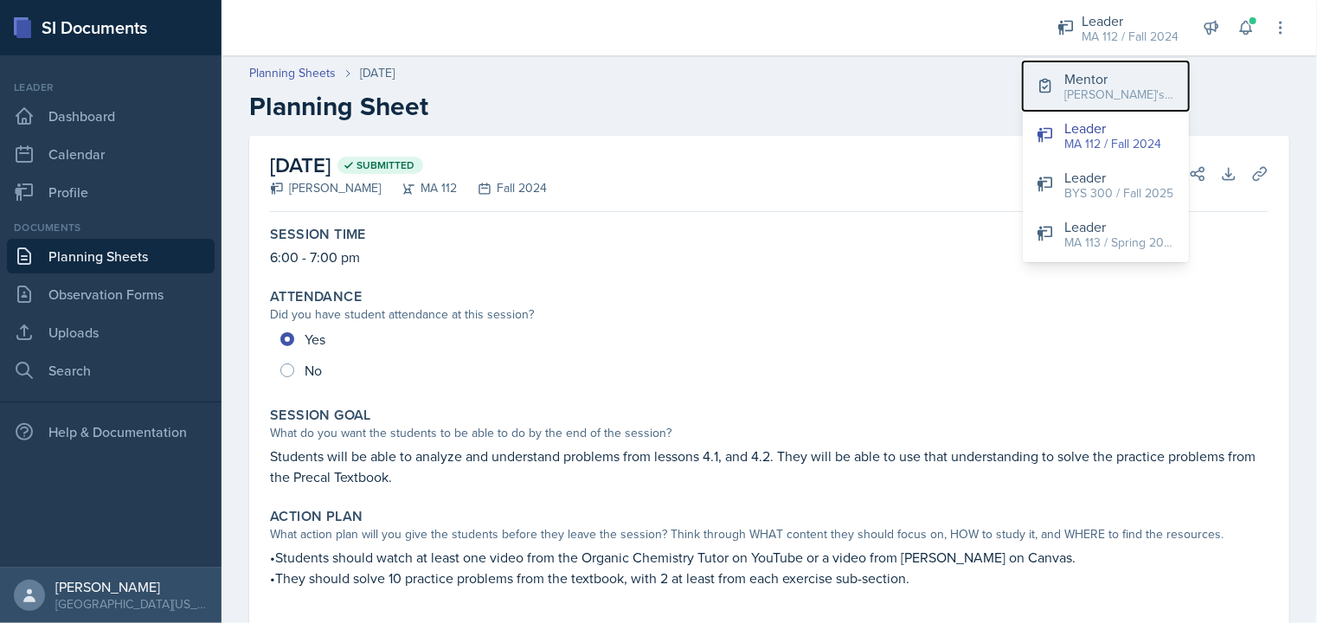
click at [1098, 95] on div "[PERSON_NAME]'s Group / Fall 2025" at bounding box center [1119, 95] width 111 height 18
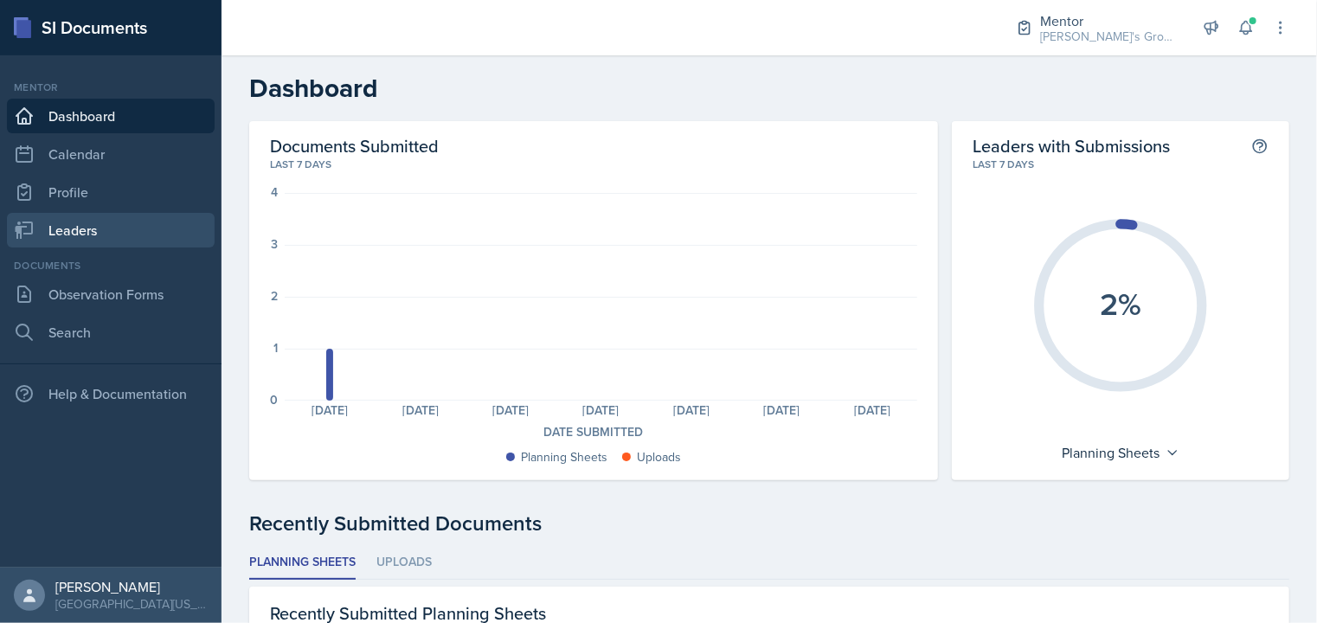
click at [101, 235] on link "Leaders" at bounding box center [111, 230] width 208 height 35
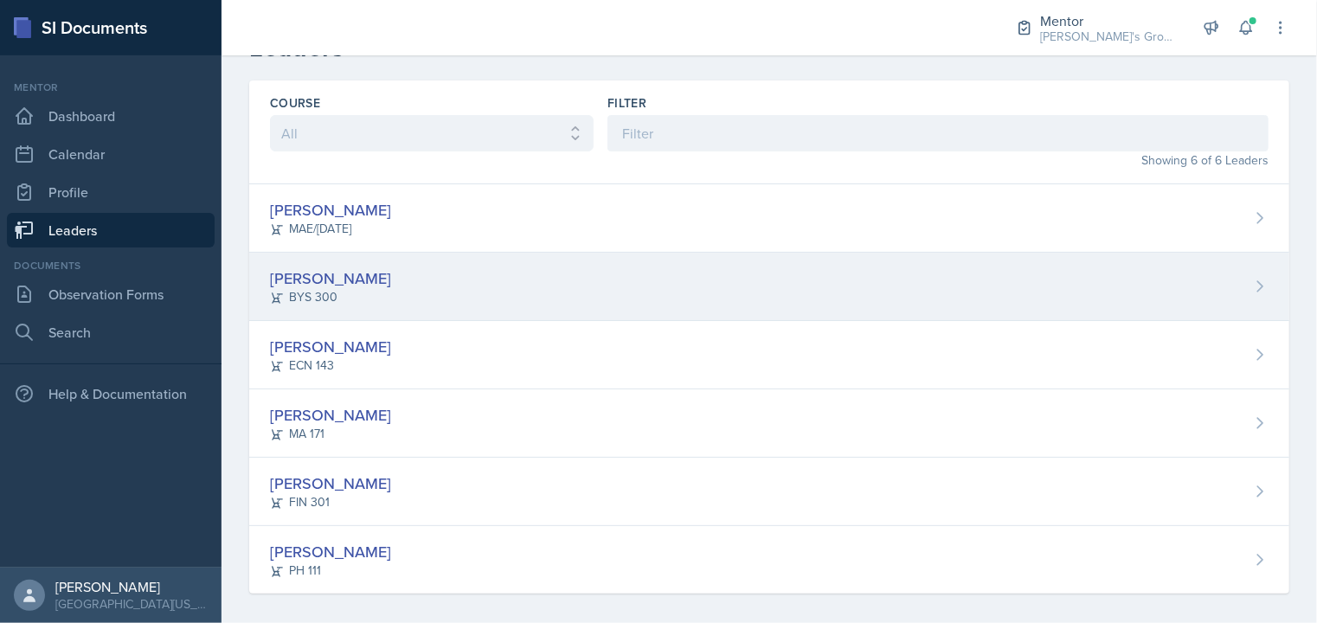
scroll to position [51, 0]
